Goal: Transaction & Acquisition: Obtain resource

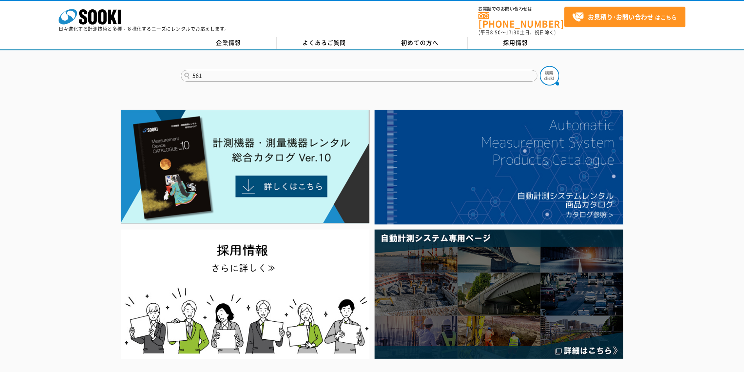
type input "561"
click at [540, 66] on button at bounding box center [550, 76] width 20 height 20
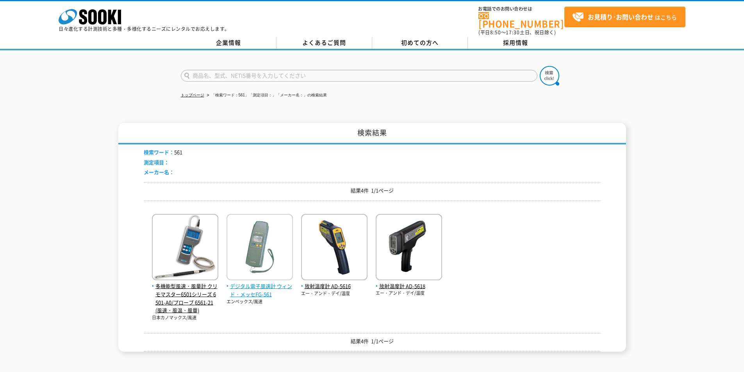
click at [252, 289] on span "デジタル電子風速計 ウィンド・メッセFG-561" at bounding box center [260, 290] width 66 height 16
click at [254, 289] on span "デジタル電子風速計 ウィンド・メッセFG-561" at bounding box center [260, 290] width 66 height 16
click at [266, 289] on span "デジタル電子風速計 ウィンド・メッセFG-561" at bounding box center [260, 290] width 66 height 16
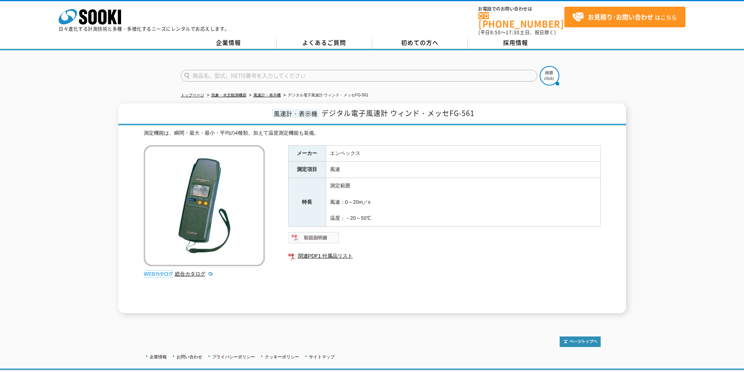
click at [316, 232] on img at bounding box center [313, 238] width 51 height 13
